Goal: Task Accomplishment & Management: Use online tool/utility

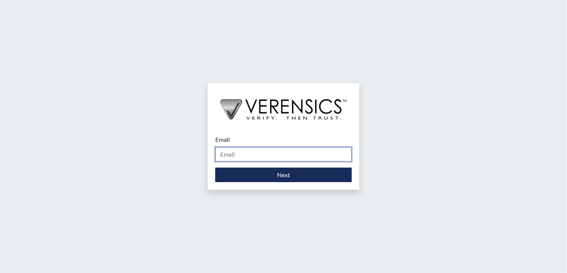
click at [301, 156] on input "Email" at bounding box center [283, 154] width 136 height 14
type input "[DOMAIN_NAME][EMAIL_ADDRESS][DOMAIN_NAME]"
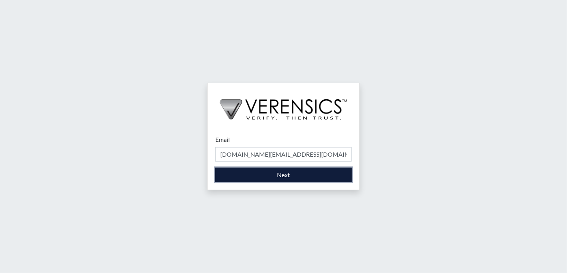
click at [263, 173] on button "Next" at bounding box center [283, 175] width 136 height 14
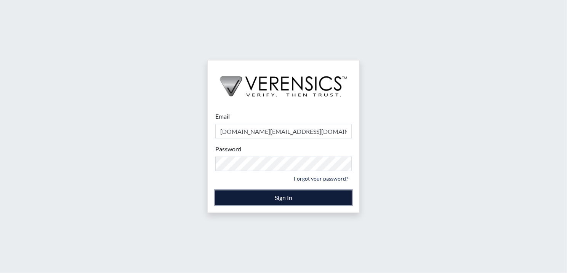
click at [232, 195] on button "Sign In" at bounding box center [283, 198] width 136 height 14
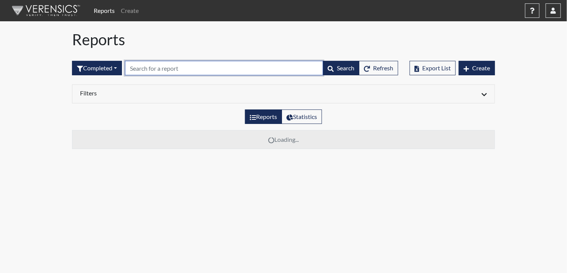
click at [201, 75] on input "text" at bounding box center [224, 68] width 198 height 14
drag, startPoint x: 156, startPoint y: 69, endPoint x: 101, endPoint y: 65, distance: 55.0
click at [104, 65] on form "Completed All Created Sent by email In Progress Declined Completed 6372 Search …" at bounding box center [235, 68] width 326 height 14
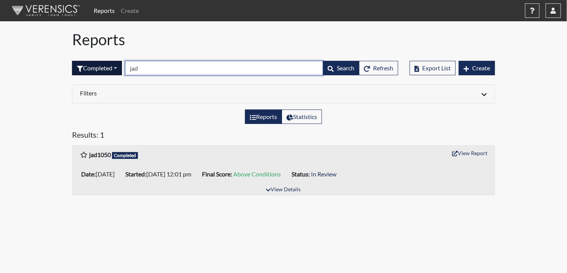
drag, startPoint x: 142, startPoint y: 66, endPoint x: 121, endPoint y: 62, distance: 21.3
click at [121, 62] on form "Completed All Created Sent by email In Progress Declined Completed jad Search R…" at bounding box center [235, 68] width 326 height 14
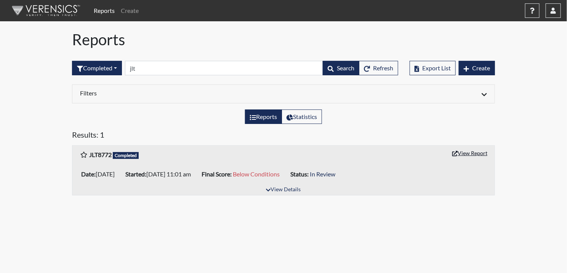
click at [465, 154] on button "View Report" at bounding box center [470, 153] width 42 height 12
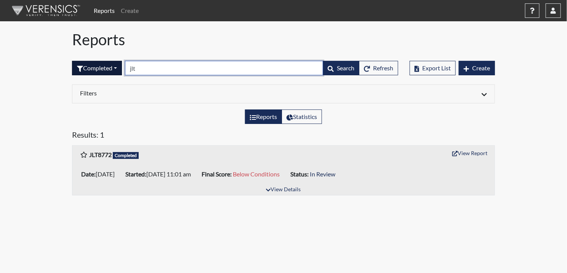
drag, startPoint x: 113, startPoint y: 73, endPoint x: 105, endPoint y: 73, distance: 8.8
click at [105, 73] on form "Completed All Created Sent by email In Progress Declined Completed jlt Search R…" at bounding box center [235, 68] width 326 height 14
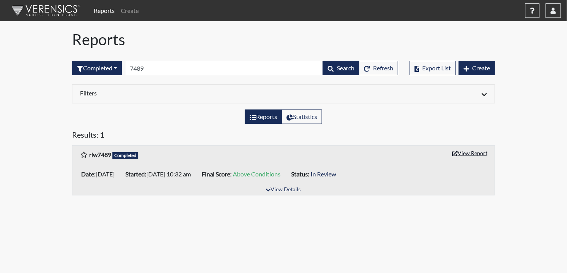
click at [459, 154] on button "View Report" at bounding box center [470, 153] width 42 height 12
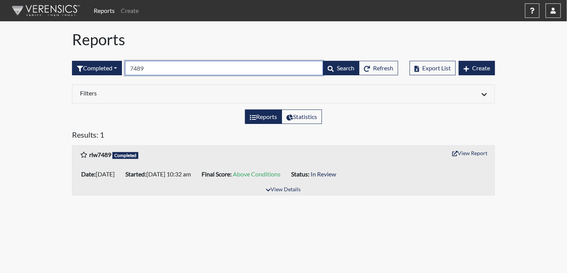
drag, startPoint x: 153, startPoint y: 67, endPoint x: 127, endPoint y: 67, distance: 25.9
click at [127, 67] on form "Completed All Created Sent by email In Progress Declined Completed 7489 Search …" at bounding box center [235, 68] width 326 height 14
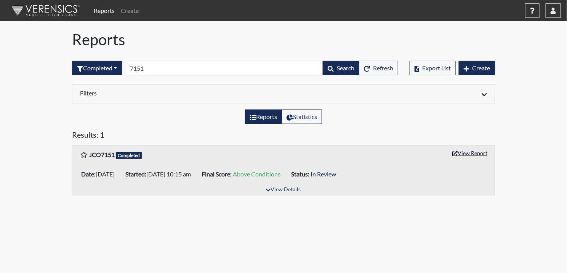
click at [470, 150] on button "View Report" at bounding box center [470, 153] width 42 height 12
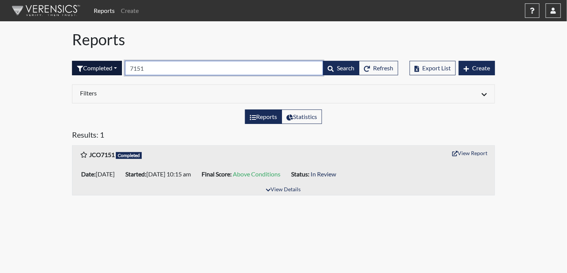
drag, startPoint x: 157, startPoint y: 70, endPoint x: 107, endPoint y: 70, distance: 49.5
click at [108, 70] on form "Completed All Created Sent by email In Progress Declined Completed 7151 Search …" at bounding box center [235, 68] width 326 height 14
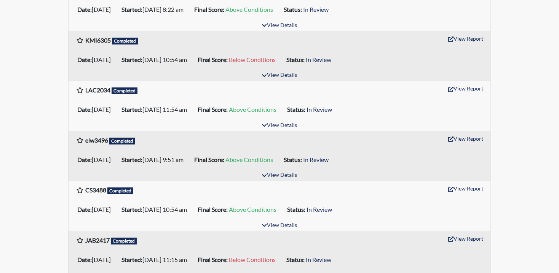
scroll to position [51, 0]
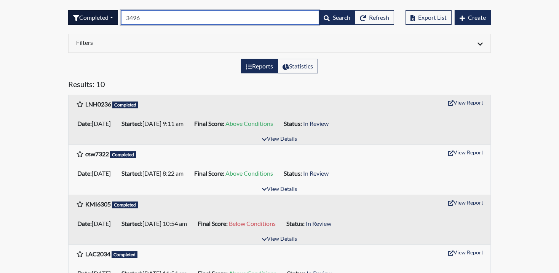
drag, startPoint x: 150, startPoint y: 15, endPoint x: 119, endPoint y: 16, distance: 31.6
click at [119, 16] on form "Completed All Created Sent by email In Progress Declined Completed 3496 Search …" at bounding box center [231, 17] width 326 height 14
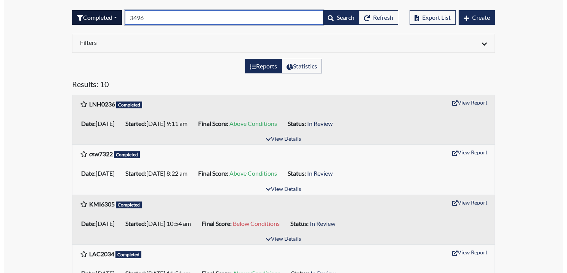
scroll to position [0, 0]
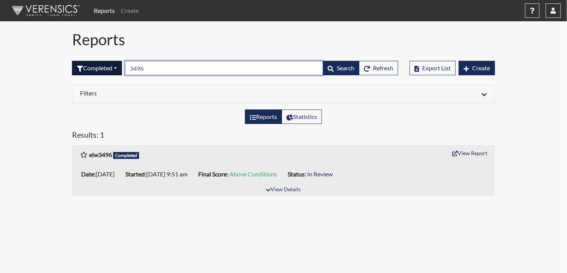
drag, startPoint x: 157, startPoint y: 68, endPoint x: 122, endPoint y: 64, distance: 35.0
click at [122, 64] on form "Completed All Created Sent by email In Progress Declined Completed 3496 Search …" at bounding box center [235, 68] width 326 height 14
type input "ELP"
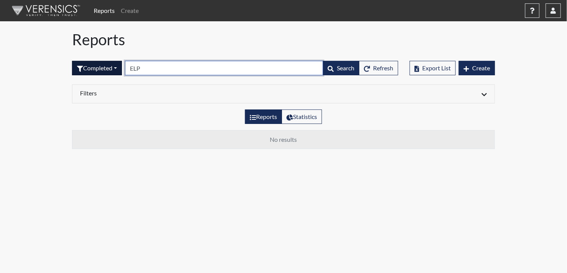
drag, startPoint x: 150, startPoint y: 66, endPoint x: 121, endPoint y: 67, distance: 28.6
click at [122, 66] on form "Completed All Created Sent by email In Progress Declined Completed ELP Search R…" at bounding box center [235, 68] width 326 height 14
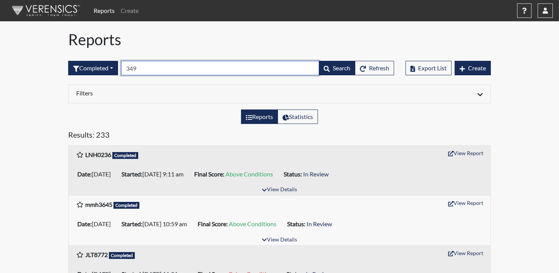
type input "3496"
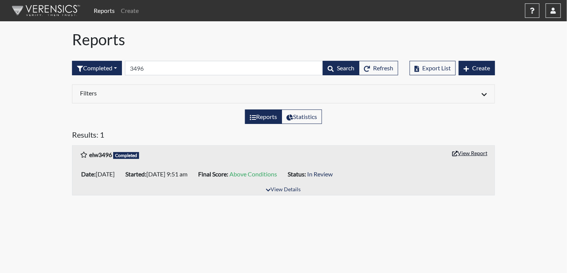
click at [479, 153] on button "View Report" at bounding box center [470, 153] width 42 height 12
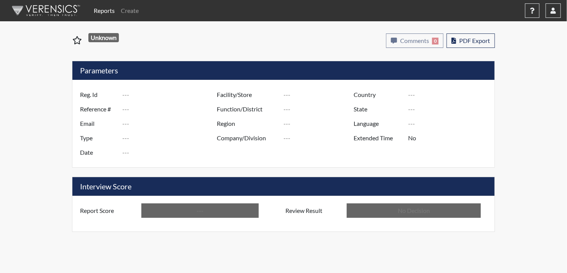
type input "JLT8772"
type input "51094"
type input "---"
type input "Corrections Pre-Employment"
type input "Sep 4, 2025"
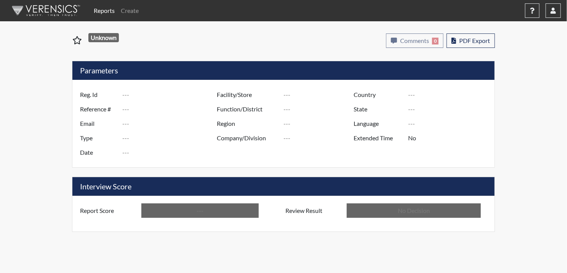
type input "Pulaski SP"
type input "[GEOGRAPHIC_DATA]"
type input "[US_STATE]"
type input "English"
type input "Below Conditions"
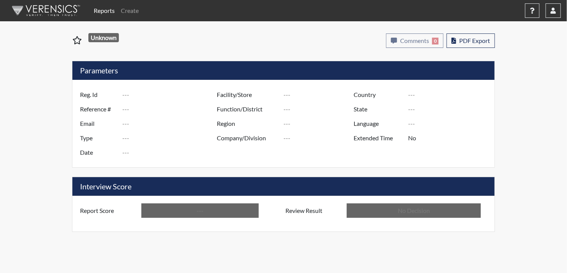
type input "In Review"
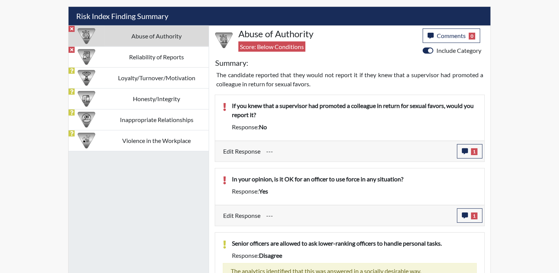
scroll to position [457, 0]
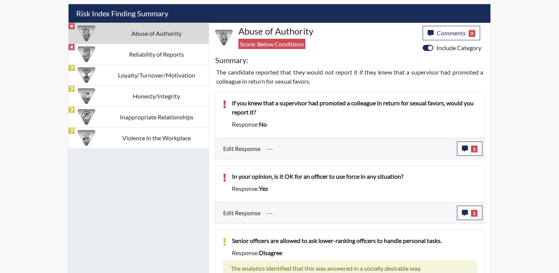
click at [149, 35] on td "Abuse of Authority" at bounding box center [156, 33] width 104 height 21
click at [470, 146] on button "1" at bounding box center [470, 149] width 26 height 14
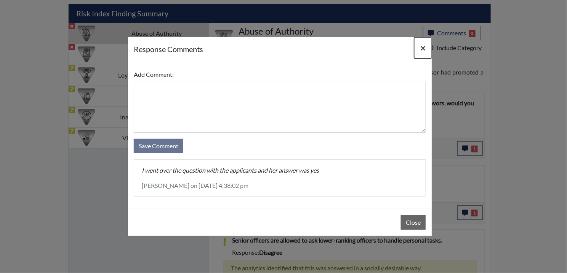
click at [424, 44] on span "×" at bounding box center [422, 47] width 5 height 11
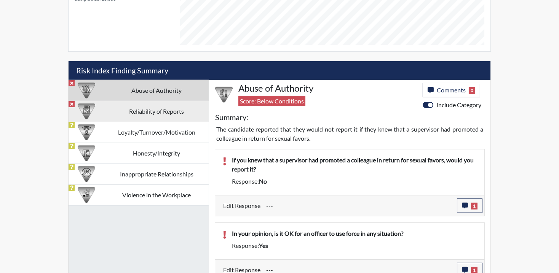
scroll to position [386, 0]
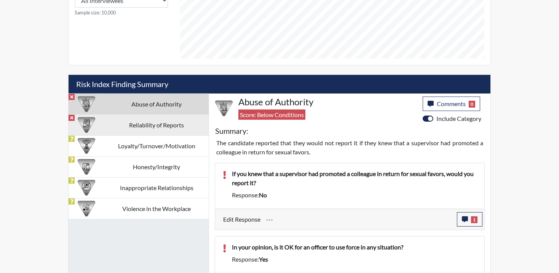
click at [103, 121] on div at bounding box center [87, 125] width 36 height 21
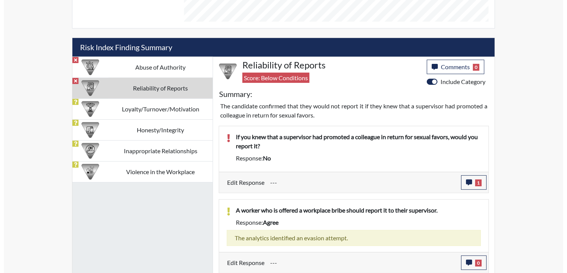
scroll to position [424, 0]
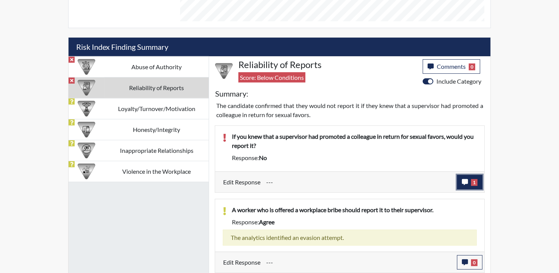
click at [467, 182] on icon "button" at bounding box center [465, 182] width 6 height 6
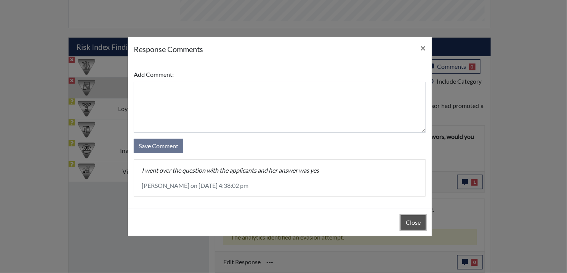
click at [418, 221] on button "Close" at bounding box center [413, 223] width 25 height 14
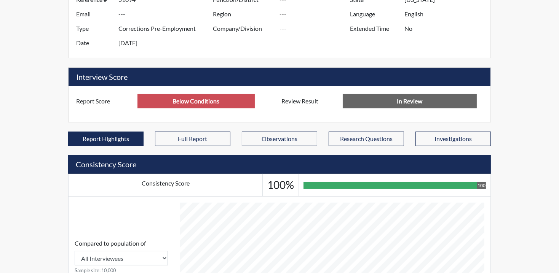
scroll to position [0, 0]
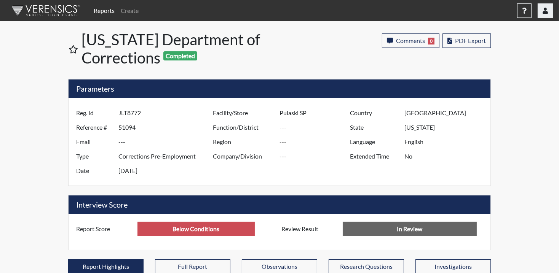
click at [546, 8] on icon "button" at bounding box center [545, 11] width 5 height 6
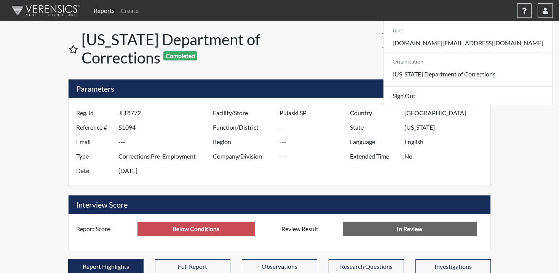
click at [302, 65] on div "Comments 0 report Comments × Add Comment: Save Comment Close PDF Export" at bounding box center [391, 50] width 211 height 40
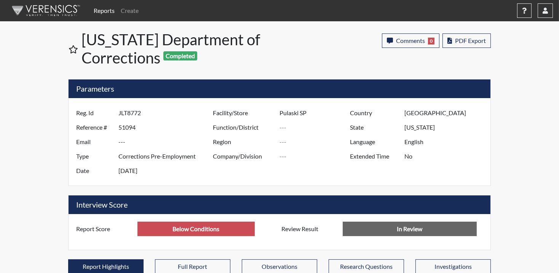
drag, startPoint x: 145, startPoint y: 111, endPoint x: 109, endPoint y: 113, distance: 36.2
click at [109, 113] on div "Reg. Id JLT8772" at bounding box center [142, 113] width 144 height 14
drag, startPoint x: 109, startPoint y: 113, endPoint x: 128, endPoint y: 116, distance: 18.9
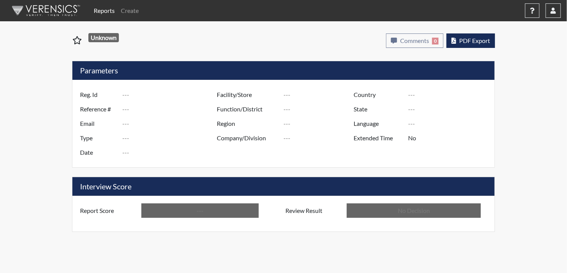
type input "rlw7489"
type input "50794"
type input "---"
type input "Corrections Pre-Employment"
type input "Aug 15, 2025"
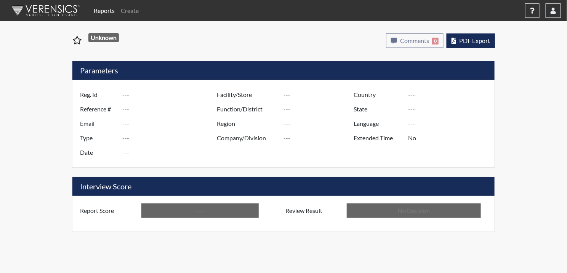
type input "Pulaski SP"
type input "[GEOGRAPHIC_DATA]"
type input "[US_STATE]"
type input "English"
type input "Above Conditions"
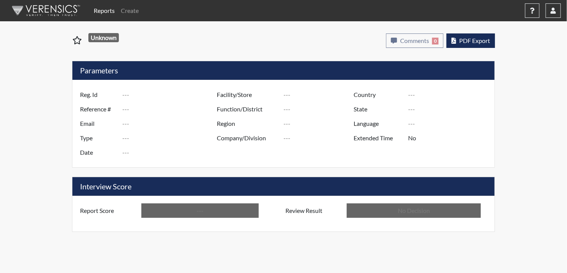
type input "In Review"
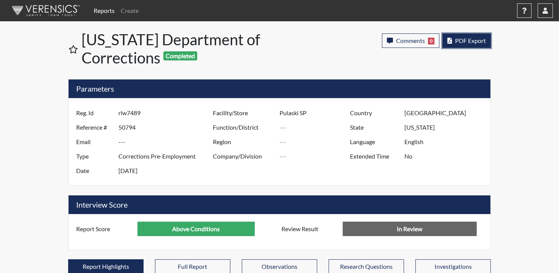
click at [478, 41] on span "PDF Export" at bounding box center [470, 40] width 31 height 7
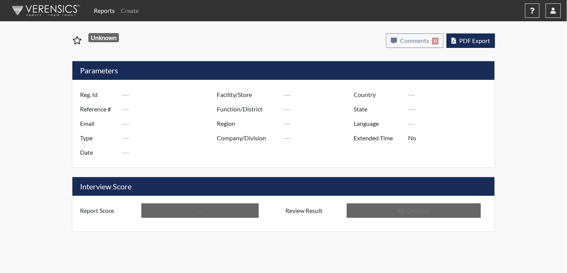
type input "JCO7151"
type input "50811"
type input "---"
type input "Corrections Pre-Employment"
type input "[DATE]"
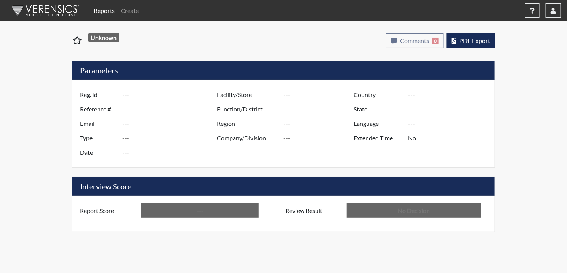
type input "Pulaski SP"
type input "[GEOGRAPHIC_DATA]"
type input "[US_STATE]"
type input "English"
type input "Above Conditions"
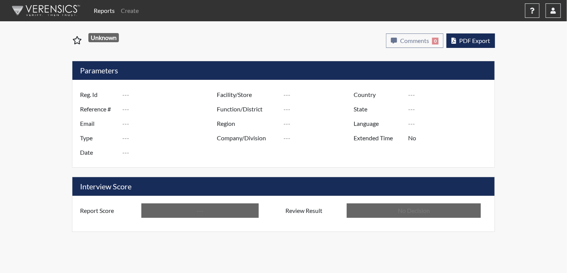
type input "In Review"
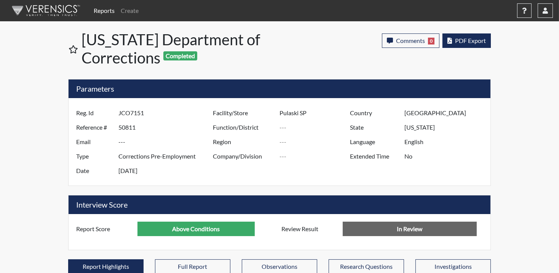
scroll to position [126, 316]
click at [486, 40] on button "PDF Export" at bounding box center [467, 41] width 48 height 14
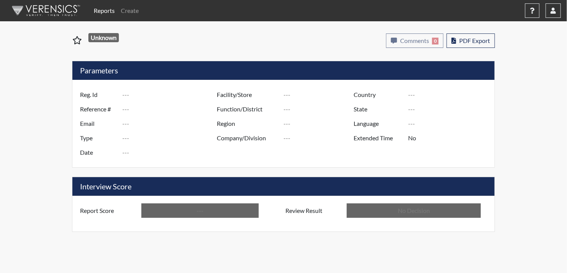
type input "elw3496"
type input "50809"
type input "---"
type input "Corrections Pre-Employment"
type input "Aug 18, 2025"
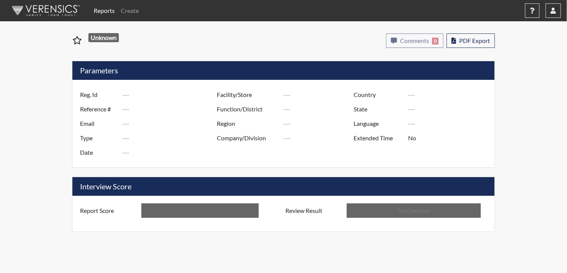
type input "Pulaski SP"
type input "[GEOGRAPHIC_DATA]"
type input "[US_STATE]"
type input "English"
type input "Above Conditions"
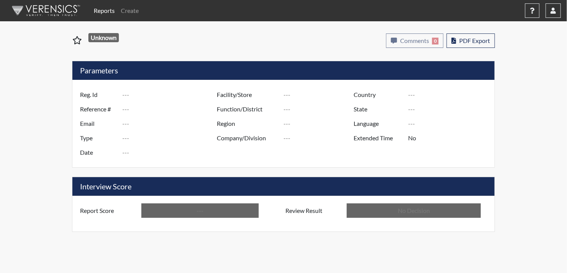
type input "In Review"
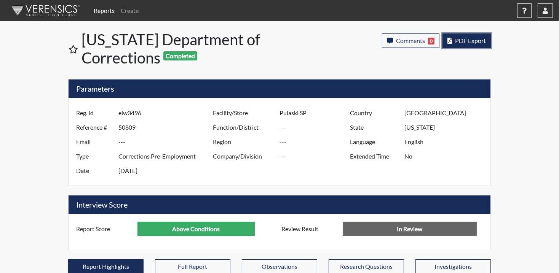
click at [483, 38] on span "PDF Export" at bounding box center [470, 40] width 31 height 7
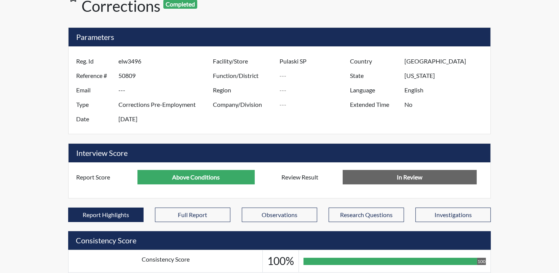
scroll to position [51, 0]
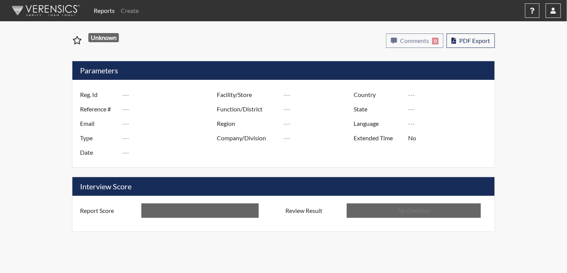
type input "vgs9817"
type input "50958"
type input "---"
type input "Corrections Pre-Employment"
type input "[DATE]"
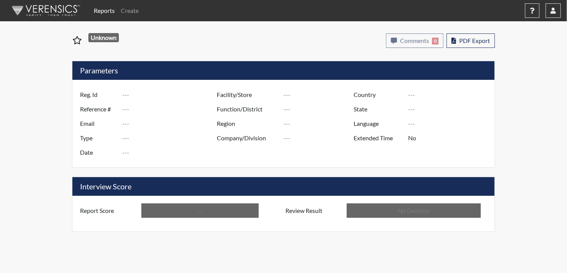
type input "[PERSON_NAME]"
type input "[GEOGRAPHIC_DATA]"
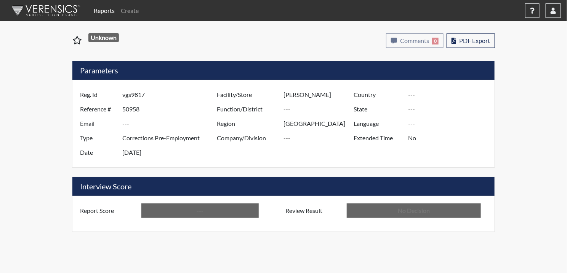
type input "[GEOGRAPHIC_DATA]"
type input "[US_STATE]"
type input "English"
type input "Below Conditions"
type input "In Review"
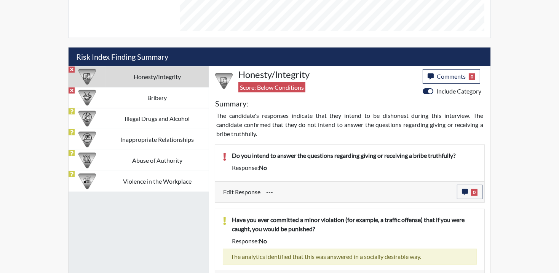
scroll to position [406, 0]
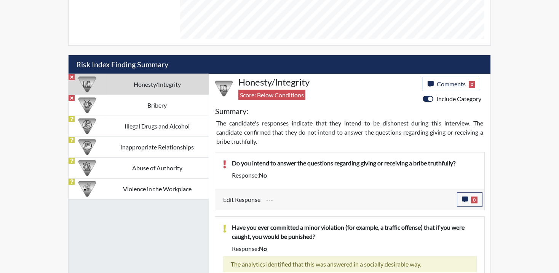
click at [472, 207] on div "Edit Response --- 0 response Comments × Add Comment: Save Comment Close" at bounding box center [349, 199] width 269 height 21
click at [470, 200] on button "0" at bounding box center [470, 200] width 26 height 14
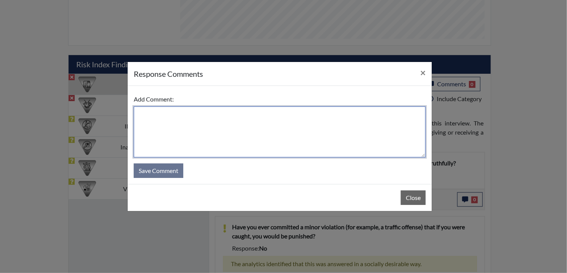
click at [188, 133] on textarea at bounding box center [280, 132] width 292 height 51
type textarea "Applicant"
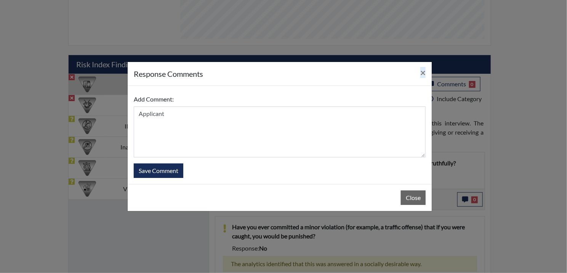
drag, startPoint x: 269, startPoint y: 77, endPoint x: 171, endPoint y: 139, distance: 116.6
click at [171, 139] on div "response Comments × Add Comment: Applicant Save Comment Close" at bounding box center [279, 137] width 305 height 150
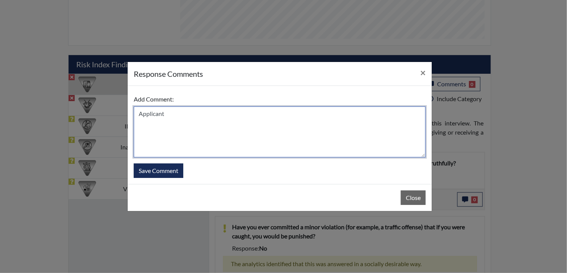
click at [160, 117] on textarea "Applicant" at bounding box center [280, 132] width 292 height 51
drag, startPoint x: 168, startPoint y: 119, endPoint x: 123, endPoint y: 118, distance: 44.6
click at [123, 118] on div "response Comments × Add Comment: Applicant Save Comment Close" at bounding box center [283, 136] width 567 height 273
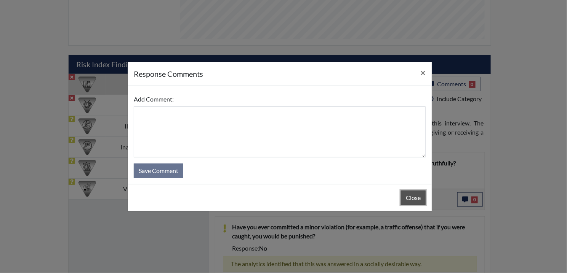
click at [415, 199] on button "Close" at bounding box center [413, 198] width 25 height 14
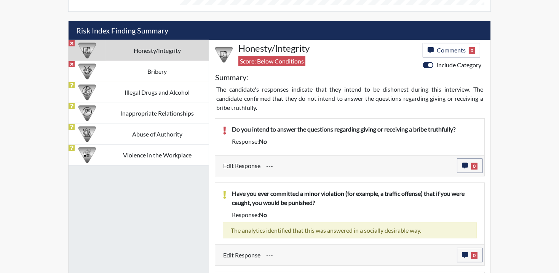
scroll to position [457, 0]
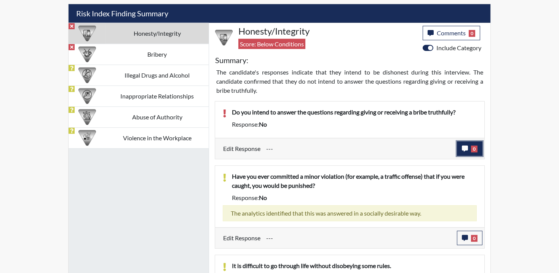
click at [478, 149] on button "0" at bounding box center [470, 149] width 26 height 14
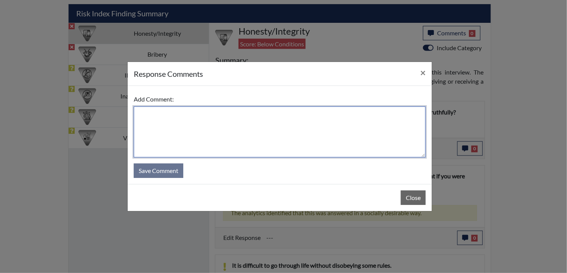
click at [162, 125] on textarea at bounding box center [280, 132] width 292 height 51
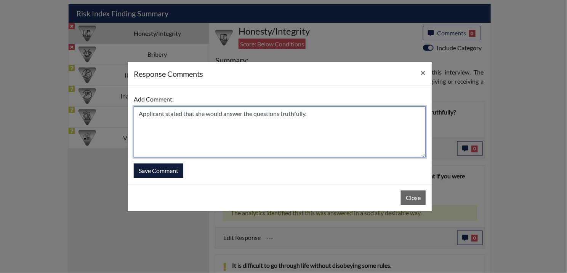
type textarea "Applicant stated that she would answer the questions truthfully."
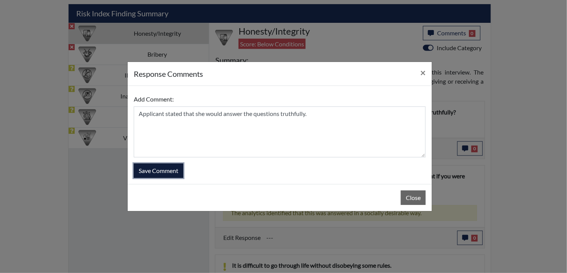
click at [165, 173] on button "Save Comment" at bounding box center [159, 171] width 50 height 14
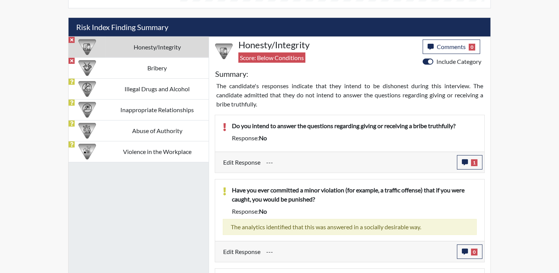
scroll to position [406, 0]
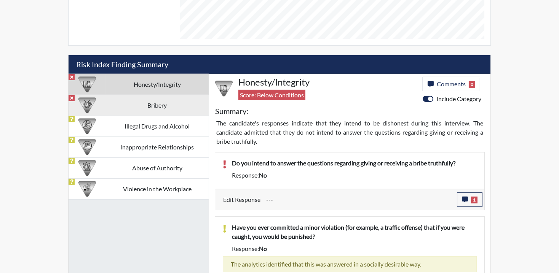
click at [99, 107] on div at bounding box center [87, 105] width 30 height 21
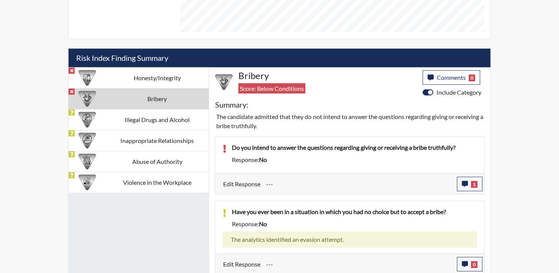
scroll to position [414, 0]
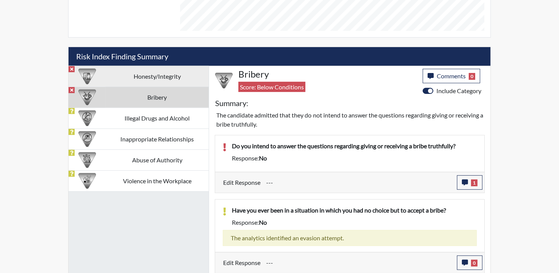
click at [139, 78] on td "Honesty/Integrity" at bounding box center [156, 76] width 103 height 21
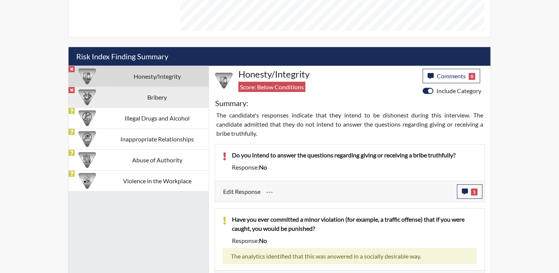
click at [129, 93] on td "Bribery" at bounding box center [156, 97] width 103 height 21
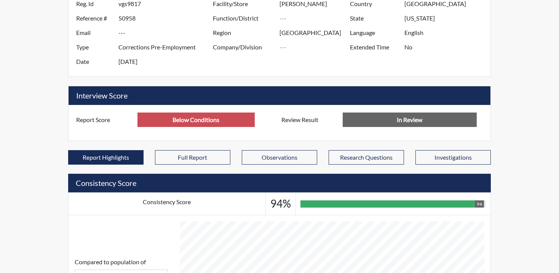
scroll to position [0, 0]
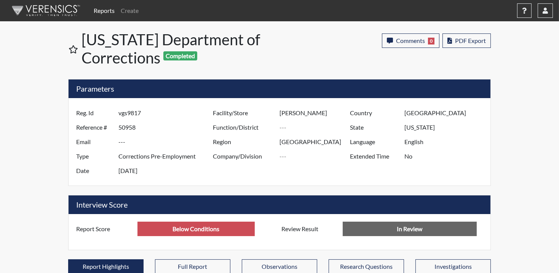
drag, startPoint x: 145, startPoint y: 112, endPoint x: 113, endPoint y: 109, distance: 31.8
click at [113, 109] on div "Reg. Id vgs9817" at bounding box center [142, 113] width 144 height 14
